Goal: Information Seeking & Learning: Learn about a topic

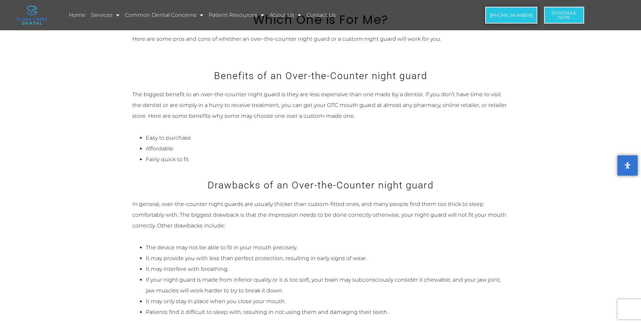
scroll to position [791, 0]
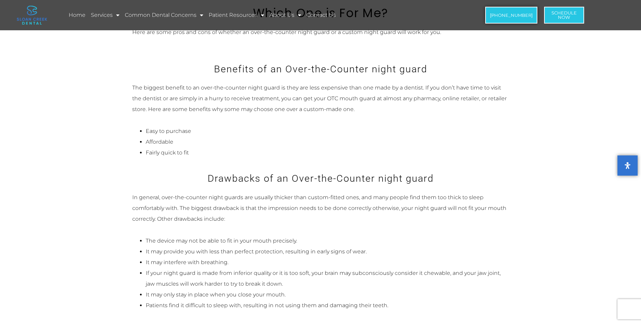
click at [193, 192] on p "In general, over-the-counter night guards are usually thicker than custom-fitte…" at bounding box center [320, 208] width 377 height 32
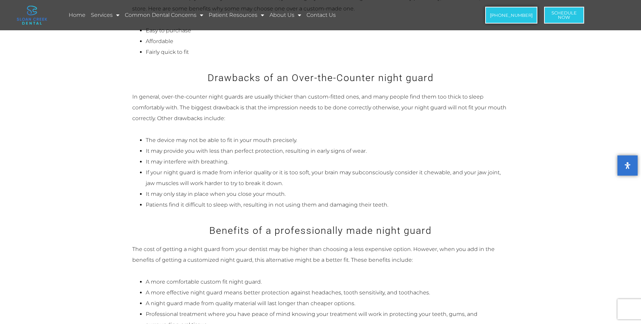
scroll to position [892, 0]
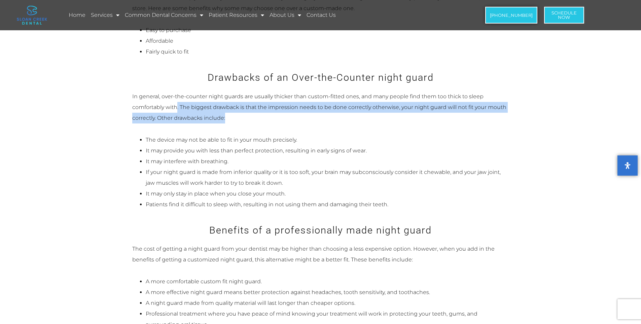
drag, startPoint x: 177, startPoint y: 96, endPoint x: 245, endPoint y: 103, distance: 68.7
click at [245, 103] on p "In general, over-the-counter night guards are usually thicker than custom-fitte…" at bounding box center [320, 107] width 377 height 32
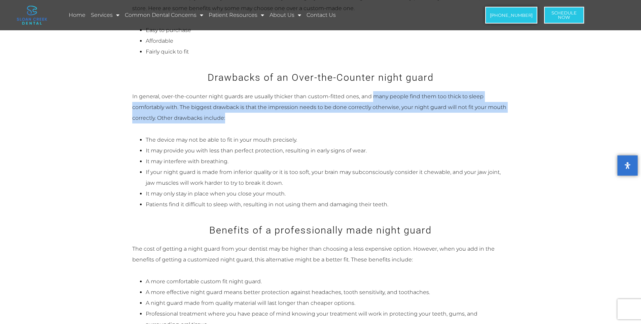
drag, startPoint x: 373, startPoint y: 83, endPoint x: 377, endPoint y: 106, distance: 23.2
click at [377, 106] on p "In general, over-the-counter night guards are usually thicker than custom-fitte…" at bounding box center [320, 107] width 377 height 32
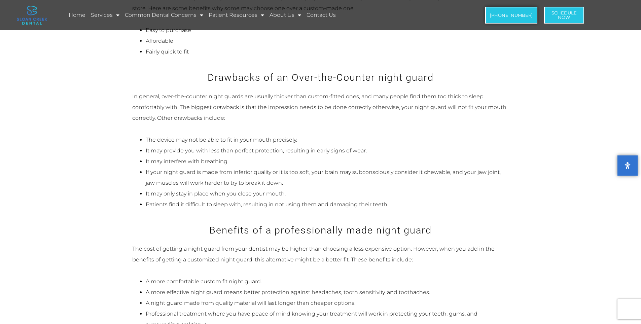
click at [251, 120] on div "In general, over-the-counter night guards are usually thicker than custom-fitte…" at bounding box center [320, 150] width 377 height 119
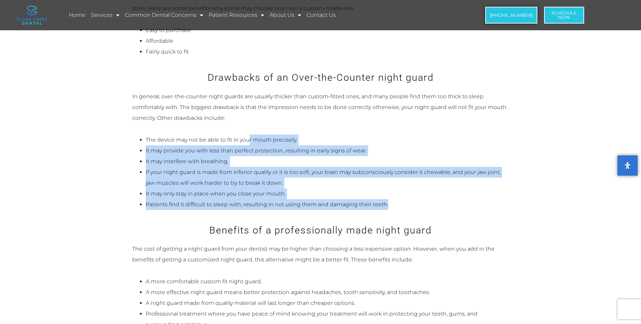
drag, startPoint x: 249, startPoint y: 118, endPoint x: 413, endPoint y: 195, distance: 181.1
click at [413, 195] on div "In general, over-the-counter night guards are usually thicker than custom-fitte…" at bounding box center [320, 150] width 377 height 119
click at [431, 145] on li "It may provide you with less than perfect protection, resulting in early signs …" at bounding box center [327, 150] width 363 height 11
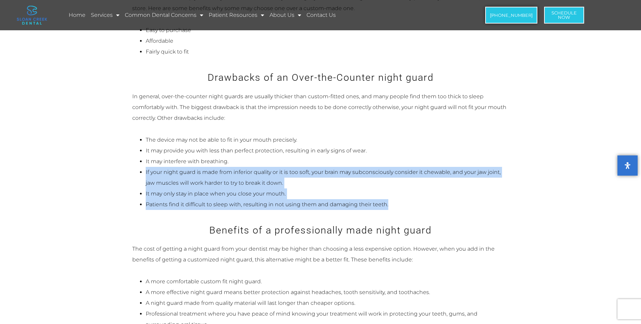
drag, startPoint x: 416, startPoint y: 146, endPoint x: 432, endPoint y: 199, distance: 55.1
click at [432, 199] on ul "The device may not be able to fit in your mouth precisely. It may provide you w…" at bounding box center [320, 172] width 377 height 75
click at [432, 199] on li "Patients find it difficult to sleep with, resulting in not using them and damag…" at bounding box center [327, 204] width 363 height 11
drag, startPoint x: 423, startPoint y: 135, endPoint x: 442, endPoint y: 197, distance: 64.2
click at [442, 197] on ul "The device may not be able to fit in your mouth precisely. It may provide you w…" at bounding box center [320, 172] width 377 height 75
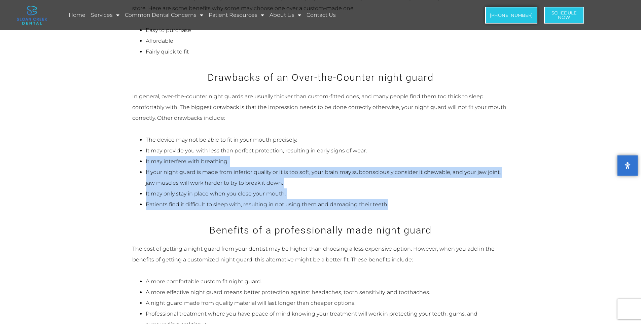
click at [232, 199] on li "Patients find it difficult to sleep with, resulting in not using them and damag…" at bounding box center [327, 204] width 363 height 11
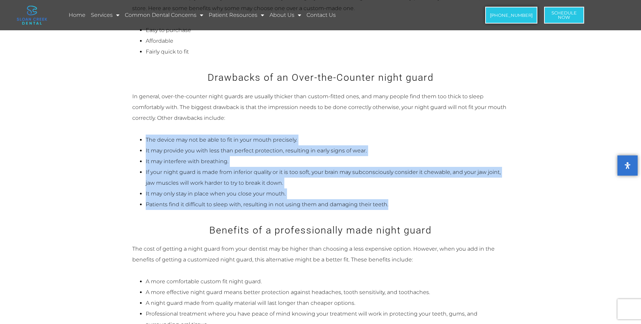
drag, startPoint x: 393, startPoint y: 193, endPoint x: 135, endPoint y: 129, distance: 265.7
click at [135, 135] on ul "The device may not be able to fit in your mouth precisely. It may provide you w…" at bounding box center [320, 172] width 377 height 75
click at [352, 116] on div "In general, over-the-counter night guards are usually thicker than custom-fitte…" at bounding box center [320, 150] width 377 height 119
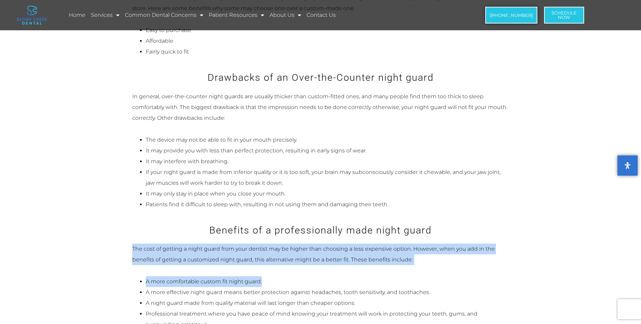
drag, startPoint x: 131, startPoint y: 238, endPoint x: 305, endPoint y: 258, distance: 175.9
click at [305, 258] on div "What is a Night Guard? A night guard is a [MEDICAL_DATA]-like device worn over …" at bounding box center [321, 177] width 384 height 1567
click at [305, 258] on div "The cost of getting a night guard from your dentist may be higher than choosing…" at bounding box center [320, 287] width 377 height 86
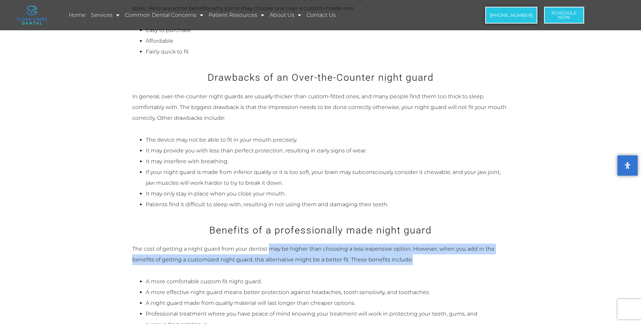
drag, startPoint x: 271, startPoint y: 239, endPoint x: 431, endPoint y: 250, distance: 160.5
click at [431, 250] on p "The cost of getting a night guard from your dentist may be higher than choosing…" at bounding box center [320, 255] width 377 height 22
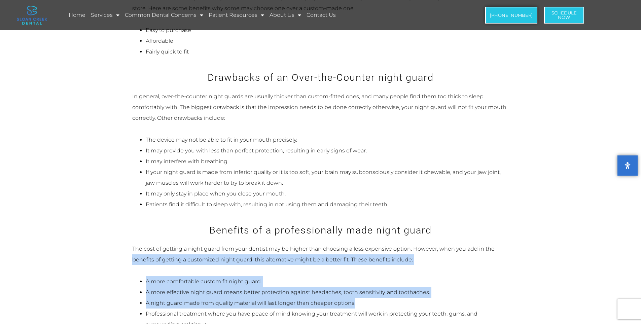
drag, startPoint x: 132, startPoint y: 247, endPoint x: 429, endPoint y: 288, distance: 299.7
click at [429, 288] on div "The cost of getting a night guard from your dentist may be higher than choosing…" at bounding box center [320, 287] width 377 height 86
click at [429, 298] on li "A night guard made from quality material will last longer than cheaper options." at bounding box center [327, 303] width 363 height 11
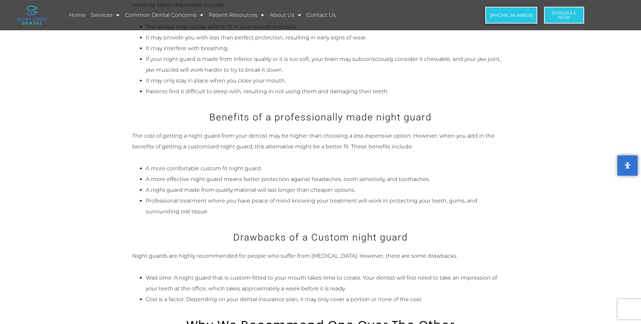
scroll to position [1027, 0]
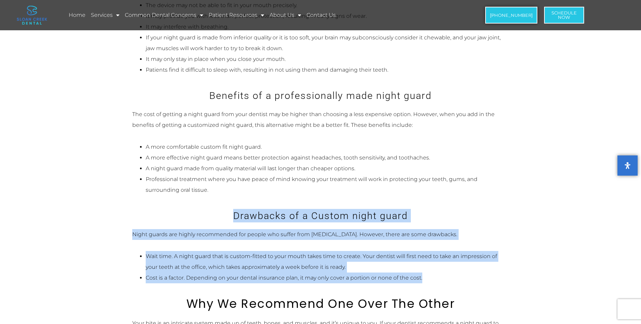
drag, startPoint x: 229, startPoint y: 203, endPoint x: 429, endPoint y: 270, distance: 211.4
click at [429, 270] on div "What is a Night Guard? A night guard is a [MEDICAL_DATA]-like device worn over …" at bounding box center [321, 42] width 384 height 1567
click at [269, 251] on li "Wait time. A night guard that is custom-fitted to your mouth takes time to crea…" at bounding box center [327, 262] width 363 height 22
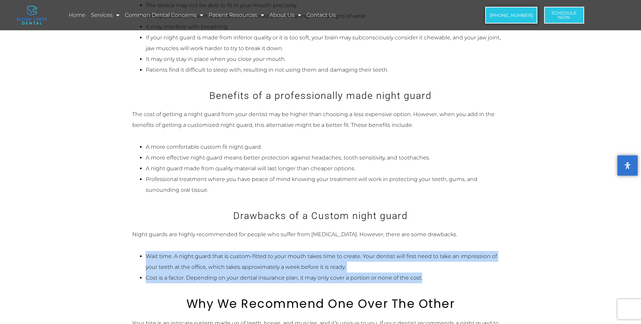
drag, startPoint x: 148, startPoint y: 245, endPoint x: 442, endPoint y: 262, distance: 294.6
click at [442, 262] on ul "Wait time. A night guard that is custom-fitted to your mouth takes time to crea…" at bounding box center [320, 267] width 377 height 32
click at [442, 273] on li "Cost is a factor. Depending on your dental insurance plan, it may only cover a …" at bounding box center [327, 278] width 363 height 11
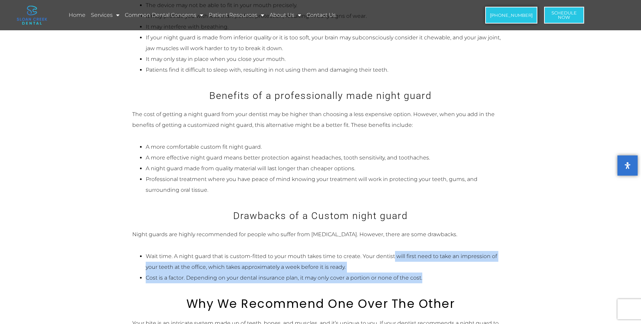
drag, startPoint x: 395, startPoint y: 242, endPoint x: 437, endPoint y: 267, distance: 48.4
click at [437, 267] on ul "Wait time. A night guard that is custom-fitted to your mouth takes time to crea…" at bounding box center [320, 267] width 377 height 32
click at [437, 273] on li "Cost is a factor. Depending on your dental insurance plan, it may only cover a …" at bounding box center [327, 278] width 363 height 11
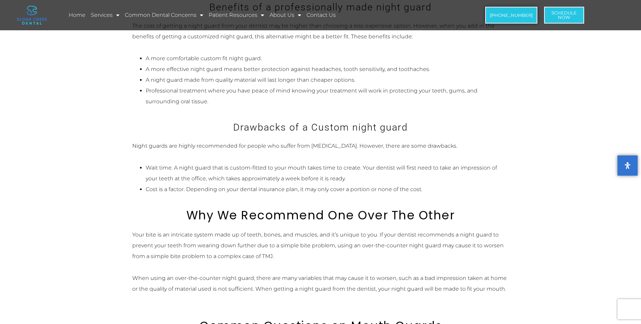
scroll to position [1161, 0]
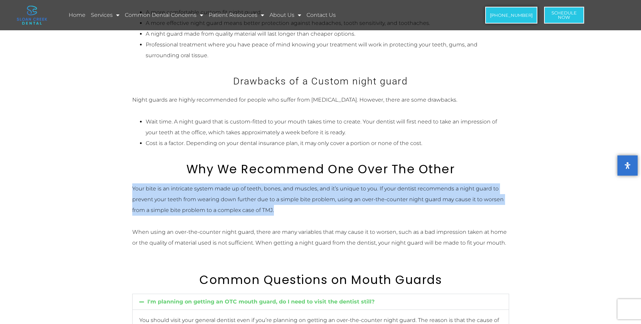
drag, startPoint x: 132, startPoint y: 173, endPoint x: 304, endPoint y: 195, distance: 173.6
click at [304, 195] on p "Your bite is an intricate system made up of teeth, bones, and muscles, and it’s…" at bounding box center [320, 199] width 377 height 32
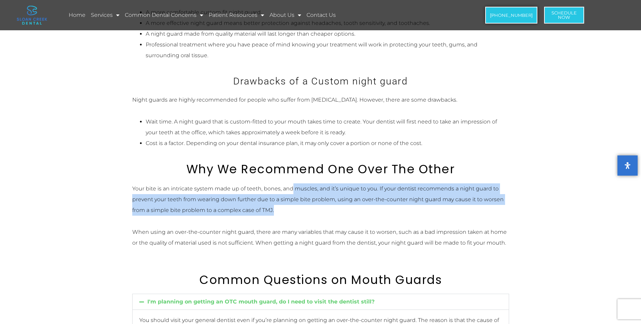
drag, startPoint x: 291, startPoint y: 178, endPoint x: 304, endPoint y: 202, distance: 27.6
click at [304, 202] on p "Your bite is an intricate system made up of teeth, bones, and muscles, and it’s…" at bounding box center [320, 199] width 377 height 32
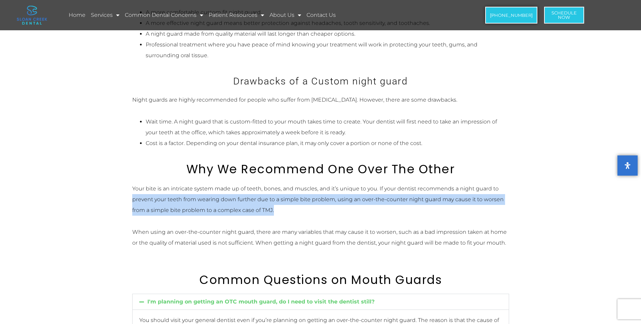
drag, startPoint x: 129, startPoint y: 189, endPoint x: 321, endPoint y: 196, distance: 191.6
click at [321, 196] on p "Your bite is an intricate system made up of teeth, bones, and muscles, and it’s…" at bounding box center [320, 199] width 377 height 32
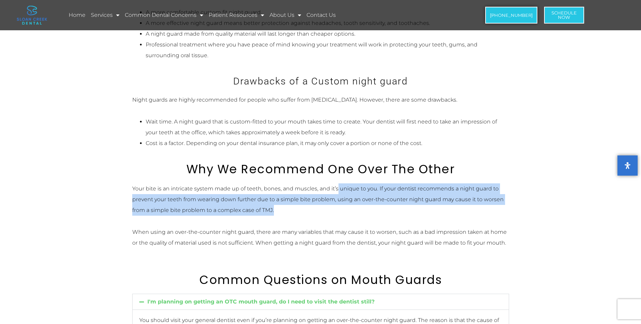
drag, startPoint x: 338, startPoint y: 180, endPoint x: 340, endPoint y: 198, distance: 17.9
click at [340, 198] on p "Your bite is an intricate system made up of teeth, bones, and muscles, and it’s…" at bounding box center [320, 199] width 377 height 32
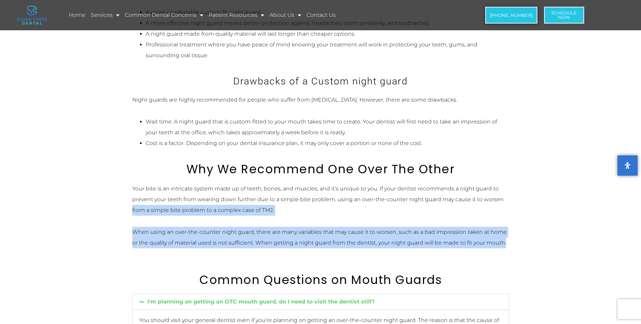
drag, startPoint x: 127, startPoint y: 199, endPoint x: 513, endPoint y: 240, distance: 388.2
click at [507, 227] on p "When using an over-the-counter night guard, there are many variables that may c…" at bounding box center [320, 238] width 377 height 22
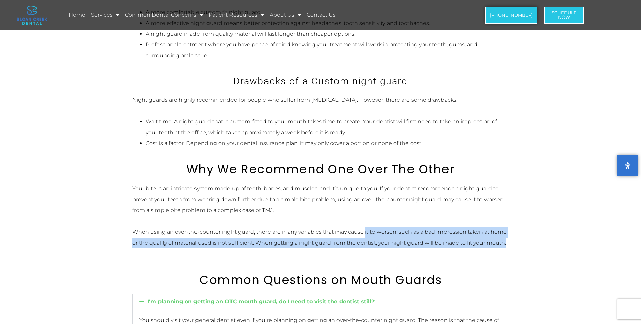
drag, startPoint x: 364, startPoint y: 210, endPoint x: 531, endPoint y: 232, distance: 168.6
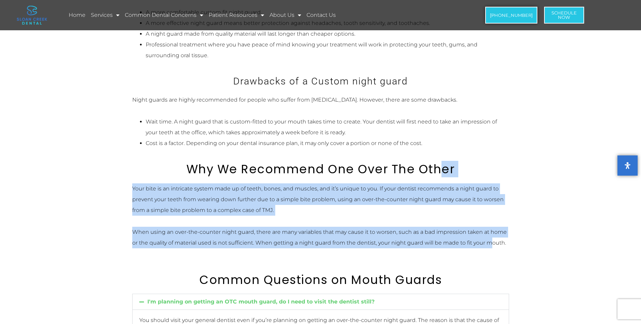
drag, startPoint x: 443, startPoint y: 167, endPoint x: 491, endPoint y: 238, distance: 86.0
click at [491, 238] on div "Your bite is an intricate system made up of teeth, bones, and muscles, and it’s…" at bounding box center [320, 221] width 377 height 76
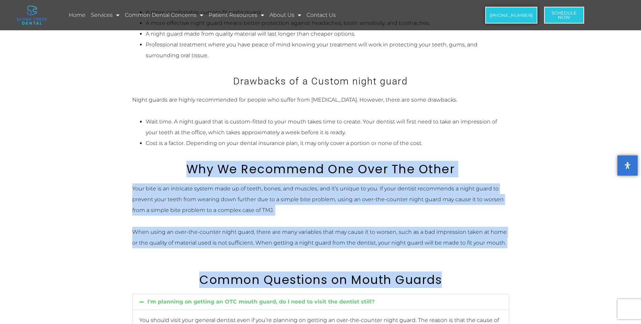
drag, startPoint x: 438, startPoint y: 269, endPoint x: 184, endPoint y: 151, distance: 279.9
click at [184, 162] on h2 "Why We Recommend One Over The Other" at bounding box center [320, 169] width 377 height 14
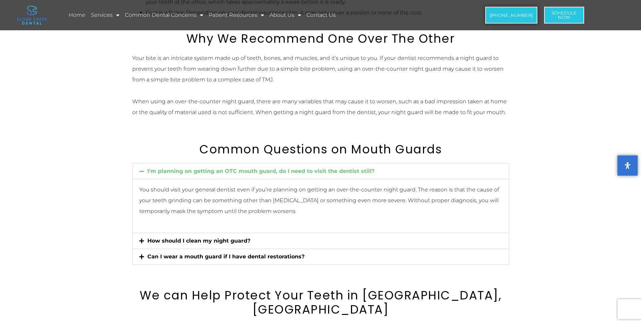
scroll to position [1296, 0]
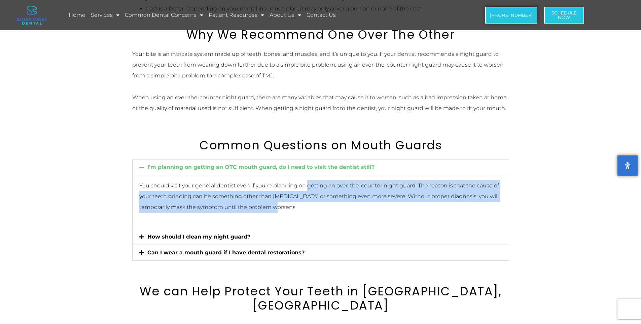
drag, startPoint x: 308, startPoint y: 174, endPoint x: 312, endPoint y: 199, distance: 25.7
click at [312, 199] on p "You should visit your general dentist even if you’re planning on getting an ove…" at bounding box center [320, 196] width 363 height 32
drag, startPoint x: 138, startPoint y: 186, endPoint x: 319, endPoint y: 198, distance: 181.1
click at [319, 198] on div "You should visit your general dentist even if you’re planning on getting an ove…" at bounding box center [321, 202] width 376 height 54
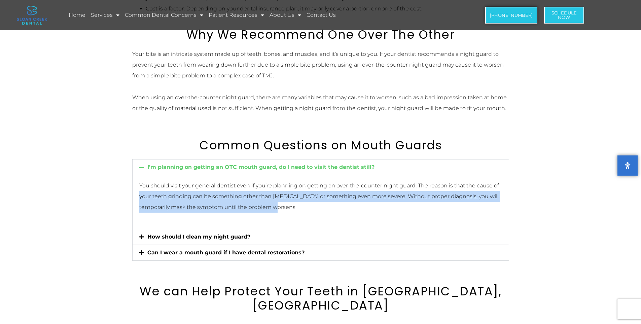
click at [319, 198] on p "You should visit your general dentist even if you’re planning on getting an ove…" at bounding box center [320, 196] width 363 height 32
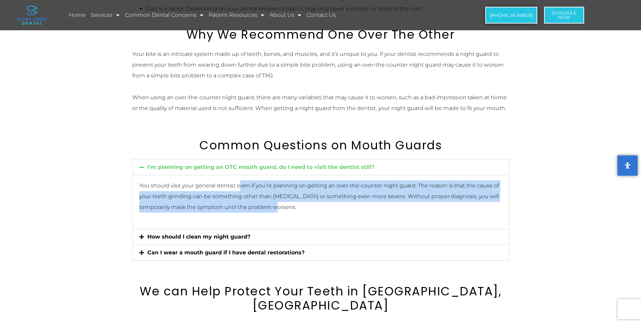
drag, startPoint x: 295, startPoint y: 182, endPoint x: 316, endPoint y: 199, distance: 26.6
click at [316, 199] on p "You should visit your general dentist even if you’re planning on getting an ove…" at bounding box center [320, 196] width 363 height 32
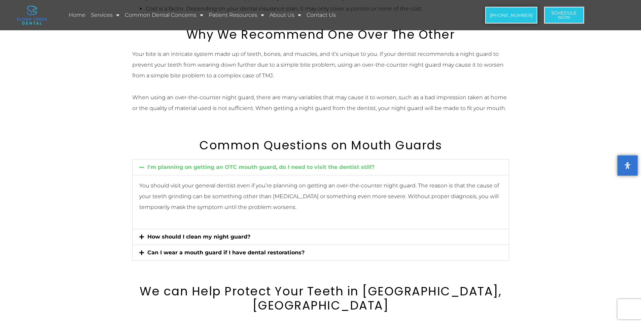
click at [141, 234] on icon at bounding box center [141, 236] width 5 height 5
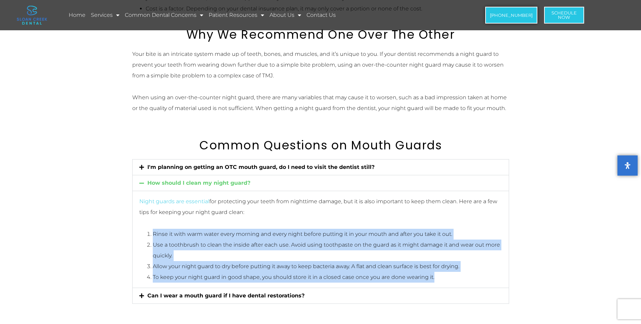
drag, startPoint x: 143, startPoint y: 219, endPoint x: 445, endPoint y: 263, distance: 305.4
click at [445, 263] on ol "Rinse it with warm water every morning and every night before putting it in you…" at bounding box center [320, 256] width 363 height 54
click at [445, 272] on li "To keep your night guard in good shape, you should store it in a closed case on…" at bounding box center [327, 277] width 349 height 11
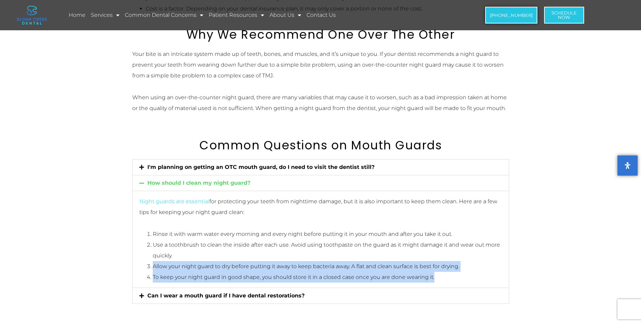
drag, startPoint x: 144, startPoint y: 255, endPoint x: 453, endPoint y: 265, distance: 309.4
click at [453, 265] on ol "Rinse it with warm water every morning and every night before putting it in you…" at bounding box center [320, 256] width 363 height 54
click at [453, 272] on li "To keep your night guard in good shape, you should store it in a closed case on…" at bounding box center [327, 277] width 349 height 11
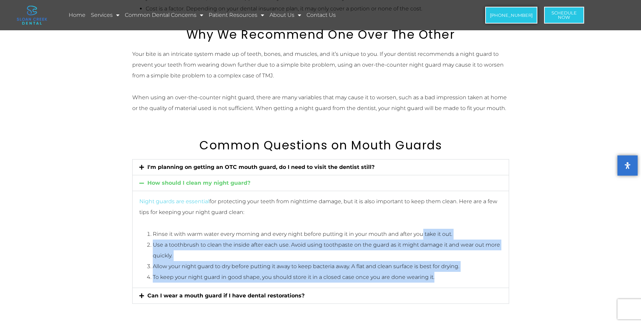
drag, startPoint x: 422, startPoint y: 213, endPoint x: 452, endPoint y: 264, distance: 59.4
click at [452, 264] on div "Night guards are essential for protecting your teeth from nighttime damage, but…" at bounding box center [321, 239] width 376 height 97
click at [452, 272] on li "To keep your night guard in good shape, you should store it in a closed case on…" at bounding box center [327, 277] width 349 height 11
drag, startPoint x: 341, startPoint y: 213, endPoint x: 470, endPoint y: 267, distance: 139.9
click at [470, 267] on div "Night guards are essential for protecting your teeth from nighttime damage, but…" at bounding box center [321, 239] width 376 height 97
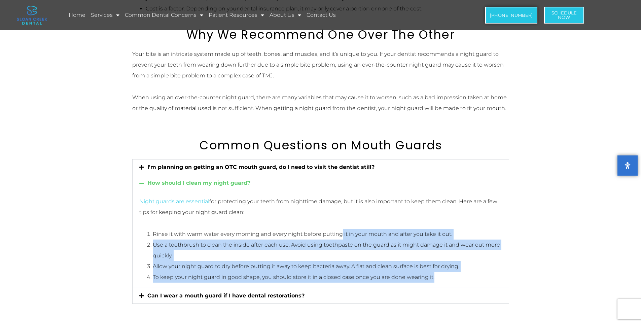
click at [470, 272] on li "To keep your night guard in good shape, you should store it in a closed case on…" at bounding box center [327, 277] width 349 height 11
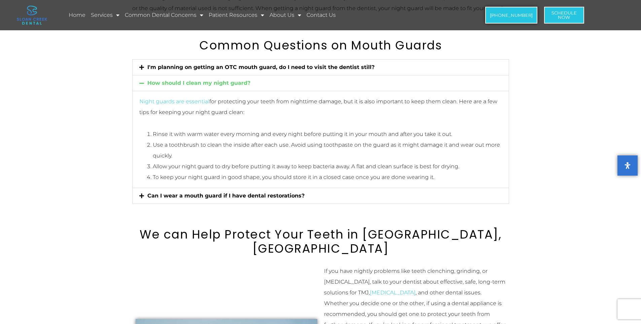
scroll to position [1431, 0]
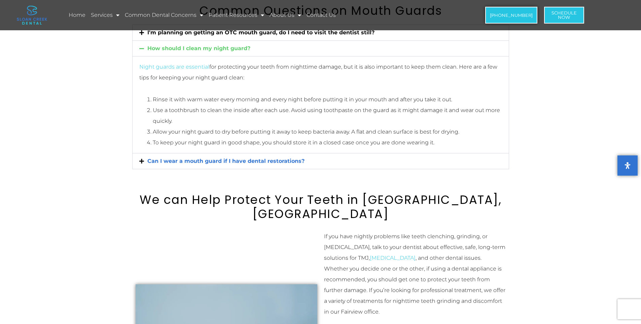
click at [195, 158] on link "Can I wear a mouth guard if I have dental restorations?" at bounding box center [225, 161] width 157 height 6
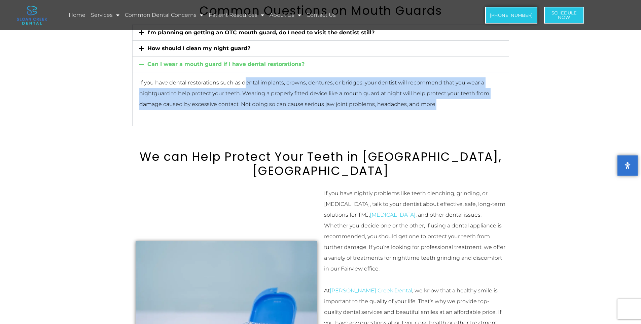
drag, startPoint x: 244, startPoint y: 67, endPoint x: 445, endPoint y: 97, distance: 203.5
click at [445, 97] on p "If you have dental restorations such as dental implants, crowns, dentures, or b…" at bounding box center [320, 93] width 363 height 32
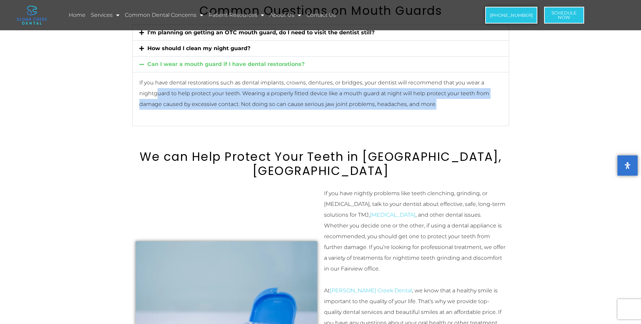
drag, startPoint x: 156, startPoint y: 84, endPoint x: 460, endPoint y: 91, distance: 304.0
click at [460, 91] on p "If you have dental restorations such as dental implants, crowns, dentures, or b…" at bounding box center [320, 93] width 363 height 32
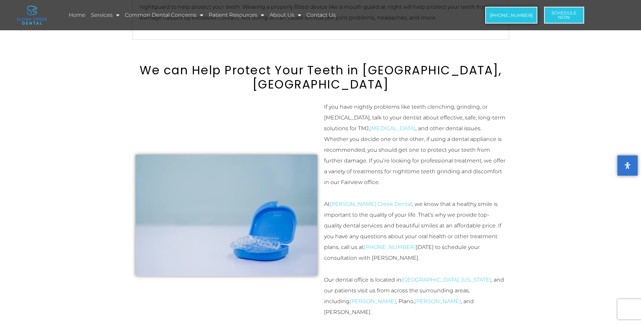
scroll to position [1565, 0]
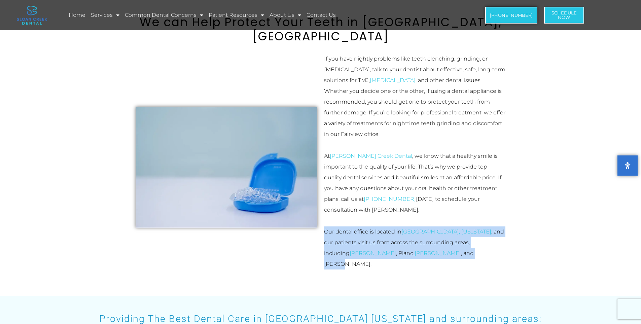
drag, startPoint x: 323, startPoint y: 184, endPoint x: 399, endPoint y: 213, distance: 80.7
click at [399, 213] on div "If you have nightly problems like teeth clenching, grinding, or [MEDICAL_DATA],…" at bounding box center [415, 167] width 188 height 234
click at [399, 213] on div "If you have nightly problems like teeth clenching, grinding, or [MEDICAL_DATA],…" at bounding box center [415, 167] width 182 height 227
